Goal: Task Accomplishment & Management: Manage account settings

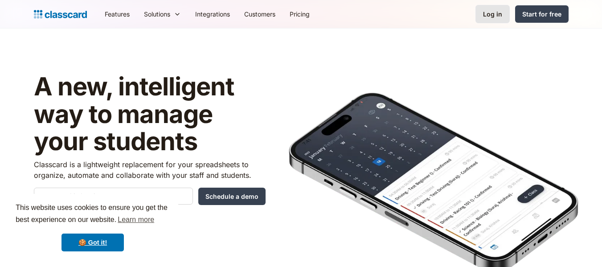
click at [501, 10] on div "Log in" at bounding box center [492, 13] width 19 height 9
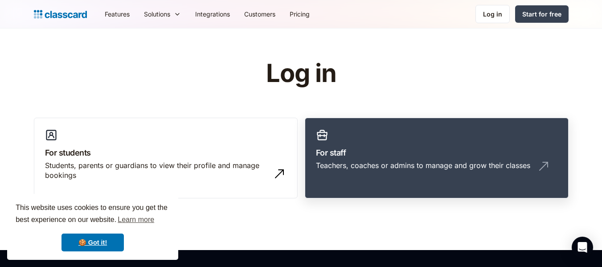
click at [348, 156] on h3 "For staff" at bounding box center [437, 153] width 242 height 12
